Goal: Information Seeking & Learning: Learn about a topic

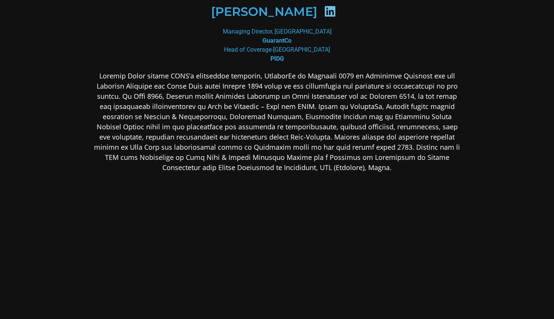
scroll to position [106, 0]
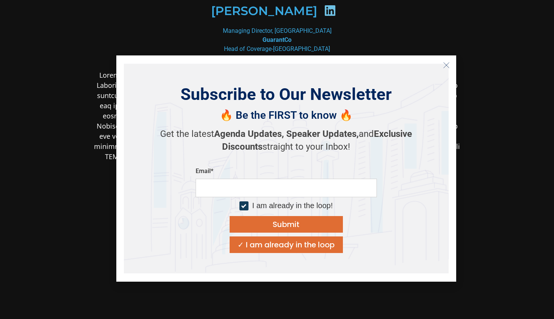
drag, startPoint x: 446, startPoint y: 66, endPoint x: 448, endPoint y: 69, distance: 4.6
click at [446, 65] on icon "Close" at bounding box center [446, 65] width 7 height 7
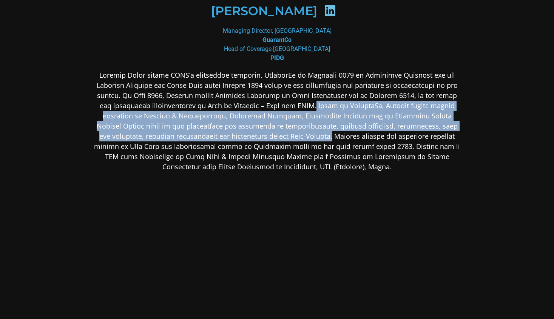
drag, startPoint x: 288, startPoint y: 106, endPoint x: 255, endPoint y: 137, distance: 45.7
click at [255, 137] on p at bounding box center [277, 121] width 367 height 102
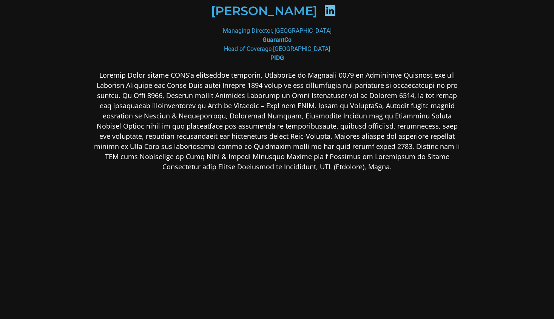
click at [328, 154] on p at bounding box center [277, 121] width 367 height 102
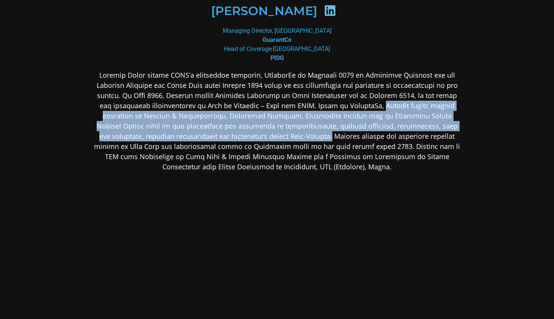
drag, startPoint x: 356, startPoint y: 106, endPoint x: 256, endPoint y: 137, distance: 104.6
click at [256, 137] on p at bounding box center [277, 121] width 367 height 102
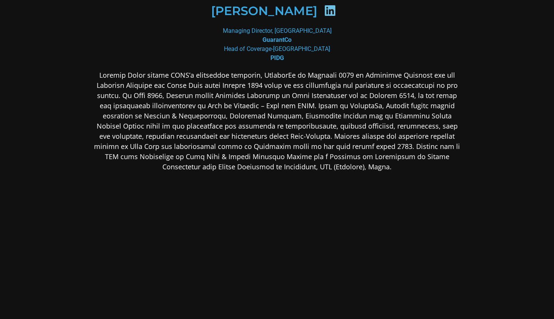
drag, startPoint x: 256, startPoint y: 137, endPoint x: 290, endPoint y: 160, distance: 41.5
click at [290, 160] on p at bounding box center [277, 121] width 367 height 102
drag, startPoint x: 118, startPoint y: 94, endPoint x: 157, endPoint y: 94, distance: 38.9
click at [157, 94] on p at bounding box center [277, 121] width 367 height 102
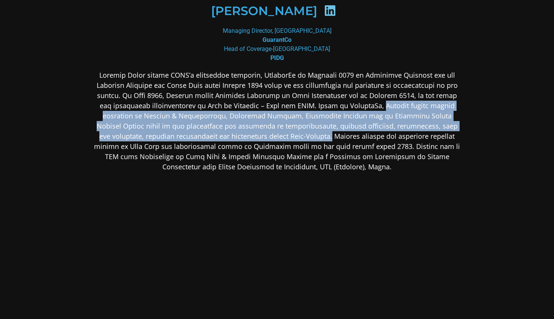
drag, startPoint x: 355, startPoint y: 105, endPoint x: 256, endPoint y: 133, distance: 103.0
click at [256, 133] on p at bounding box center [277, 121] width 367 height 102
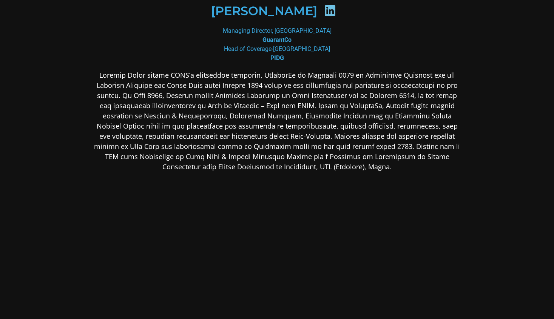
drag, startPoint x: 256, startPoint y: 133, endPoint x: 305, endPoint y: 147, distance: 51.3
click at [305, 147] on p at bounding box center [277, 121] width 367 height 102
drag, startPoint x: 291, startPoint y: 104, endPoint x: 350, endPoint y: 107, distance: 59.0
click at [350, 107] on p at bounding box center [277, 121] width 367 height 102
drag, startPoint x: 350, startPoint y: 107, endPoint x: 343, endPoint y: 114, distance: 10.1
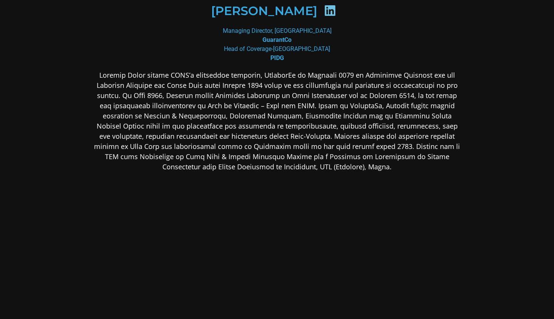
click at [343, 114] on p at bounding box center [277, 121] width 367 height 102
click at [342, 118] on p at bounding box center [277, 121] width 367 height 102
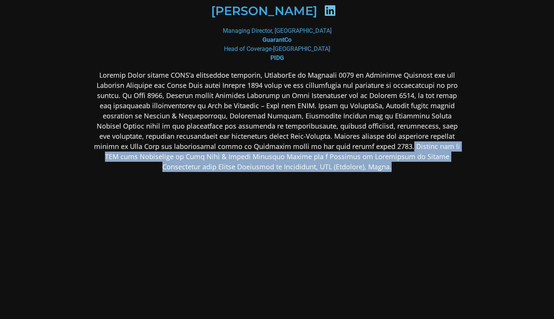
drag, startPoint x: 328, startPoint y: 146, endPoint x: 333, endPoint y: 166, distance: 20.5
click at [333, 166] on p at bounding box center [277, 121] width 367 height 102
click at [324, 114] on p at bounding box center [277, 121] width 367 height 102
drag, startPoint x: 329, startPoint y: 145, endPoint x: 336, endPoint y: 169, distance: 25.0
click at [336, 169] on p at bounding box center [277, 121] width 367 height 102
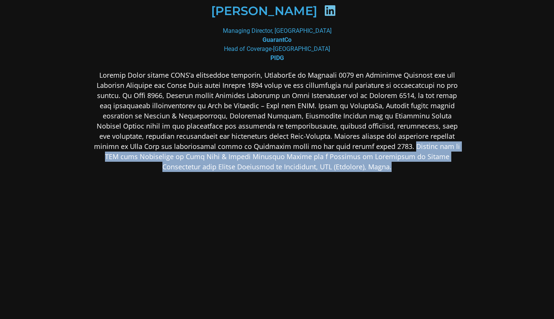
drag, startPoint x: 336, startPoint y: 169, endPoint x: 340, endPoint y: 167, distance: 4.9
click at [344, 167] on p at bounding box center [277, 121] width 367 height 102
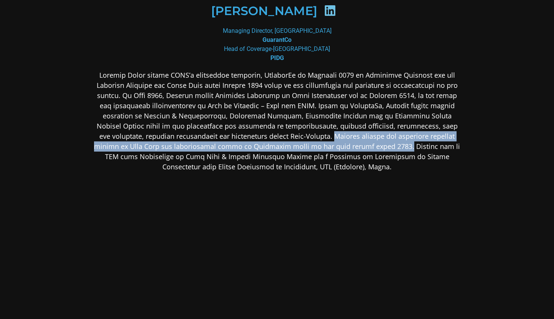
drag, startPoint x: 259, startPoint y: 135, endPoint x: 327, endPoint y: 147, distance: 69.0
click at [327, 147] on p at bounding box center [277, 121] width 367 height 102
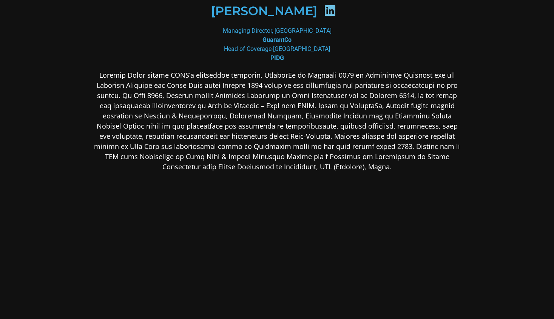
drag, startPoint x: 327, startPoint y: 147, endPoint x: 324, endPoint y: 172, distance: 25.1
click at [323, 170] on p at bounding box center [277, 121] width 367 height 102
click at [331, 130] on p at bounding box center [277, 121] width 367 height 102
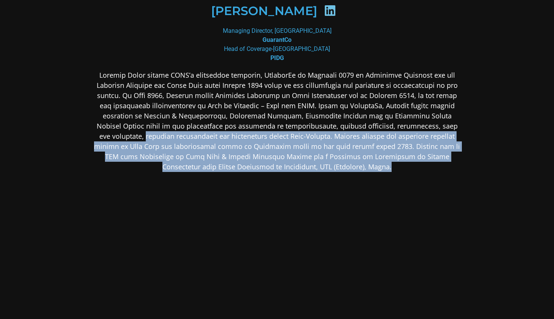
drag, startPoint x: 418, startPoint y: 126, endPoint x: 406, endPoint y: 175, distance: 50.5
click at [406, 175] on div at bounding box center [277, 180] width 367 height 221
click at [336, 191] on div at bounding box center [277, 180] width 367 height 221
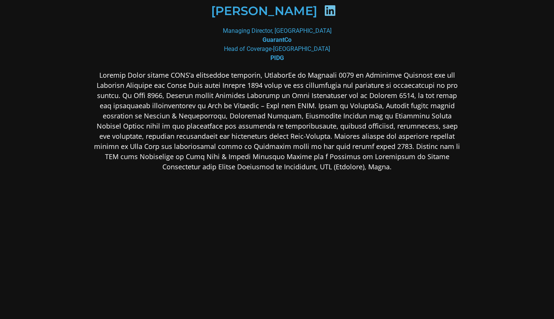
click at [342, 174] on div at bounding box center [277, 180] width 367 height 221
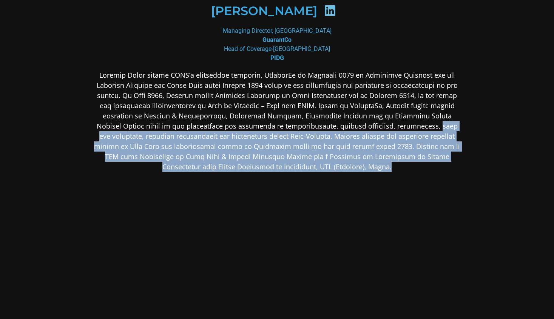
drag, startPoint x: 352, startPoint y: 125, endPoint x: 348, endPoint y: 170, distance: 44.8
click at [348, 170] on p at bounding box center [277, 121] width 367 height 102
drag, startPoint x: 348, startPoint y: 170, endPoint x: 344, endPoint y: 194, distance: 24.9
click at [345, 191] on div at bounding box center [277, 180] width 367 height 221
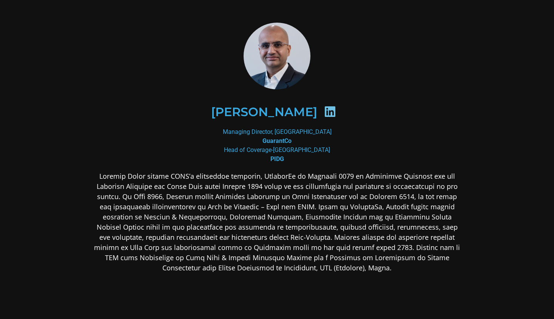
scroll to position [0, 0]
